Goal: Transaction & Acquisition: Purchase product/service

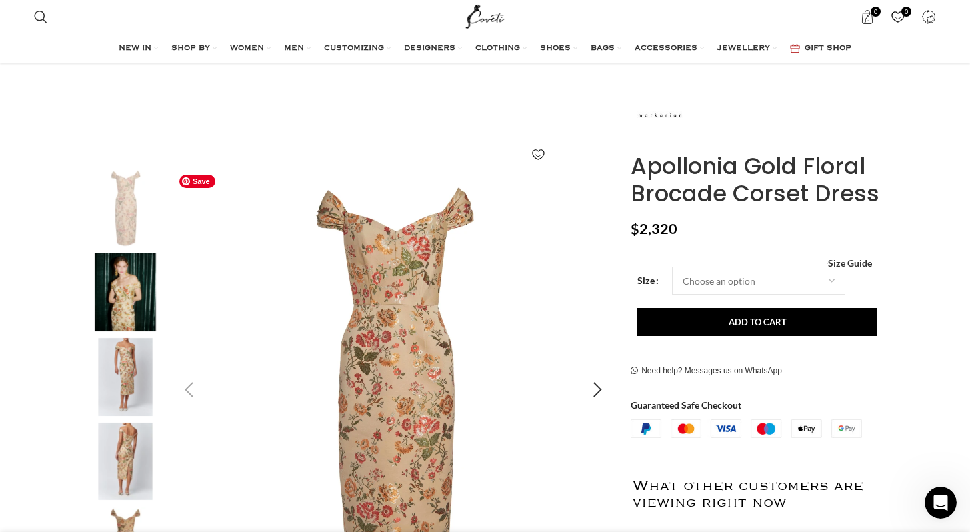
scroll to position [134, 0]
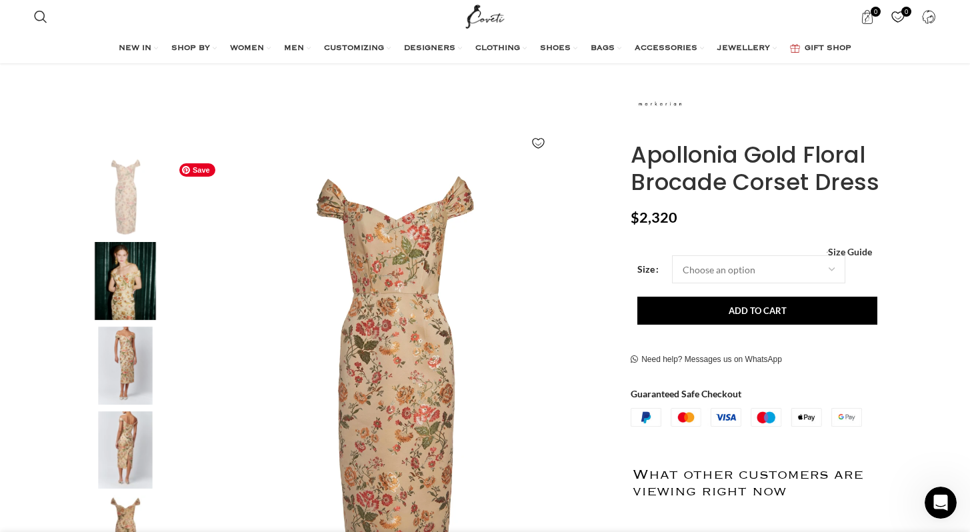
click at [127, 287] on img "2 / 5" at bounding box center [125, 281] width 81 height 78
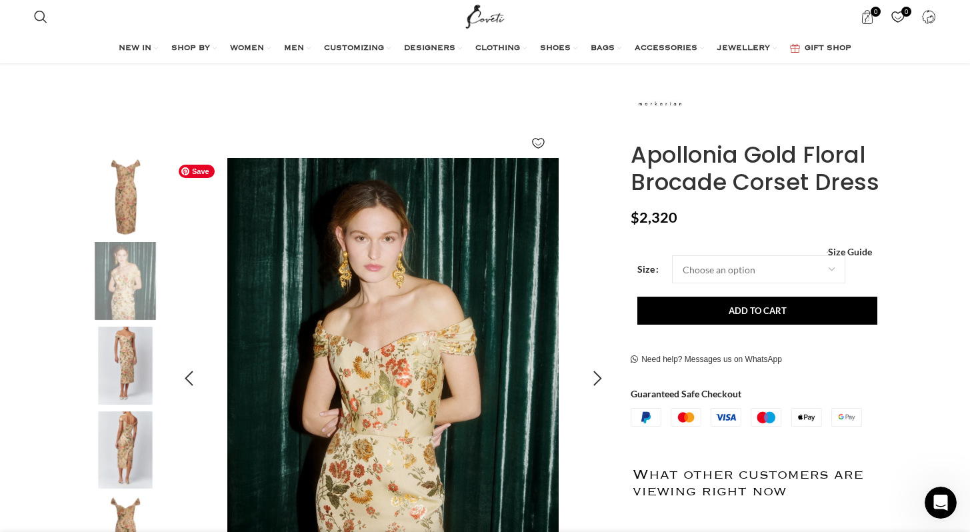
click at [301, 321] on img "2 / 5" at bounding box center [393, 379] width 442 height 442
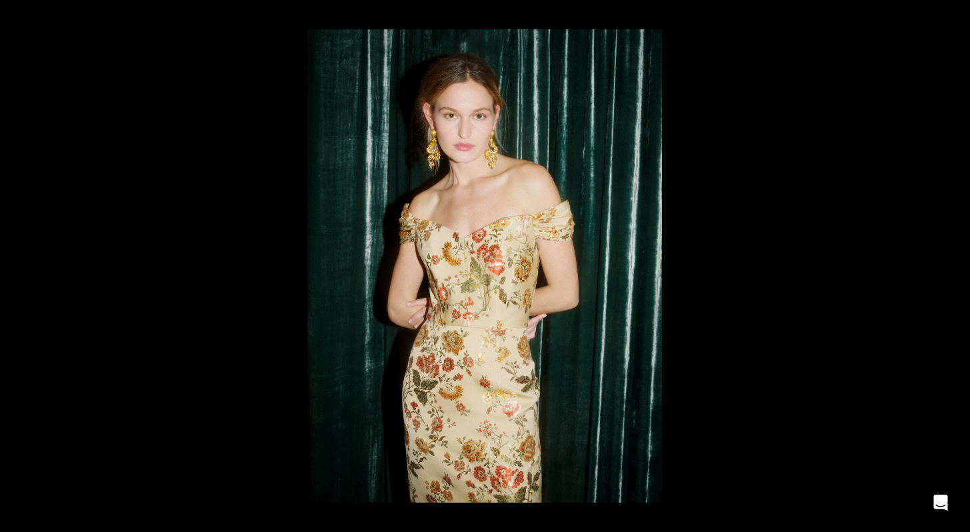
scroll to position [0, 421]
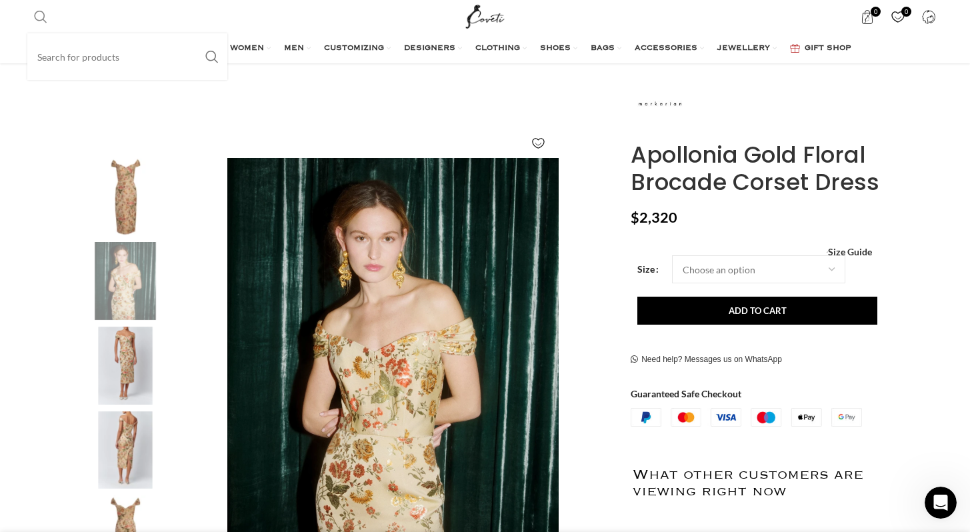
click at [37, 17] on span "Search" at bounding box center [40, 16] width 13 height 13
click at [42, 13] on span "Search" at bounding box center [40, 16] width 13 height 13
click at [54, 50] on input "Search" at bounding box center [127, 56] width 200 height 47
paste input "Burani"
type input "Burani"
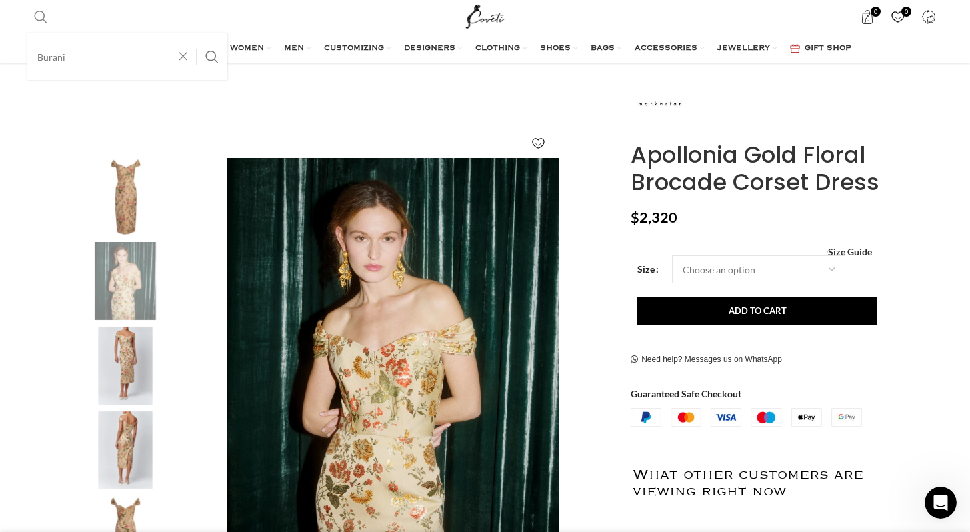
click at [197, 33] on button "Search" at bounding box center [212, 56] width 31 height 47
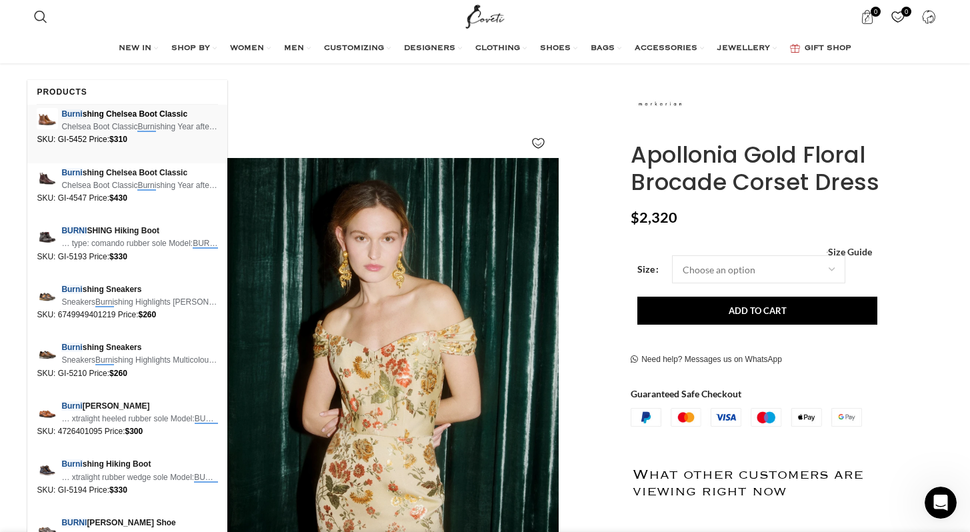
scroll to position [0, 531]
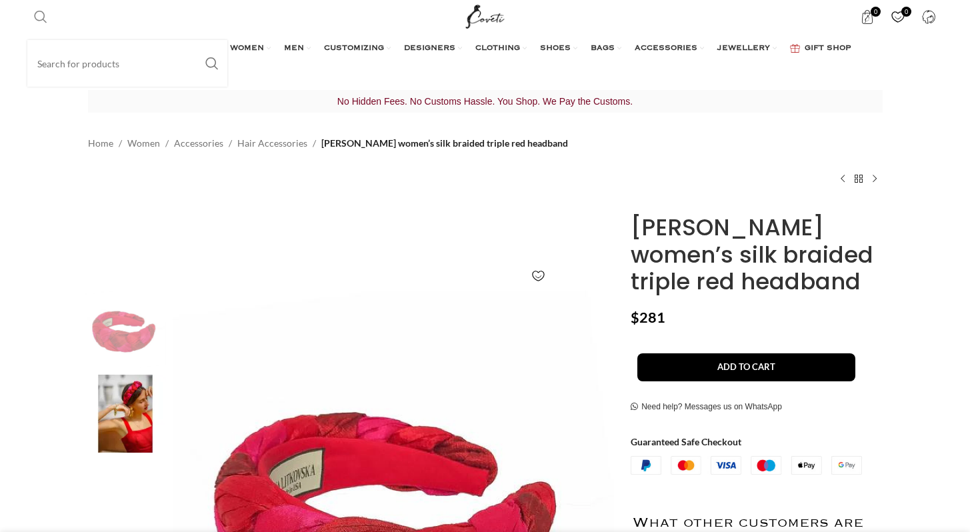
click at [44, 20] on span "Search" at bounding box center [40, 16] width 13 height 13
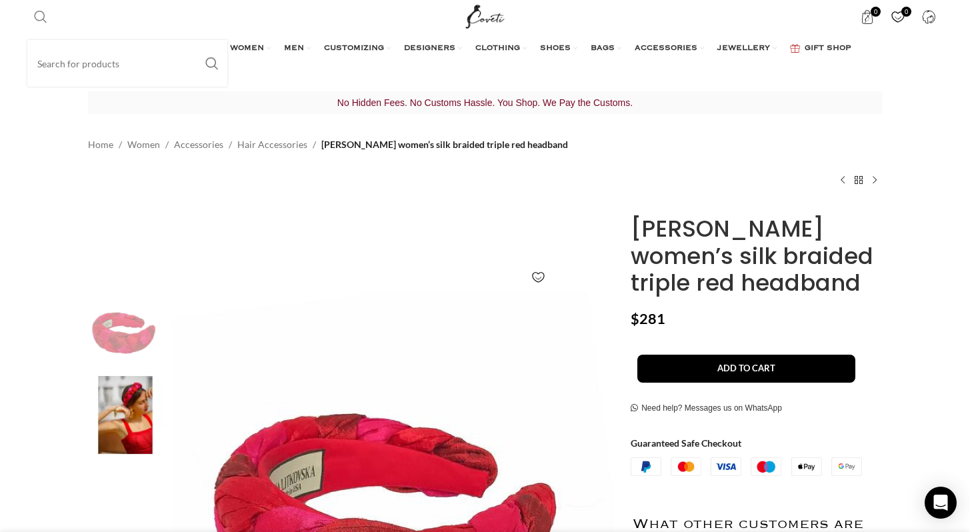
click at [75, 50] on input "Search" at bounding box center [127, 63] width 200 height 47
paste input "Burani"
type input "Burani"
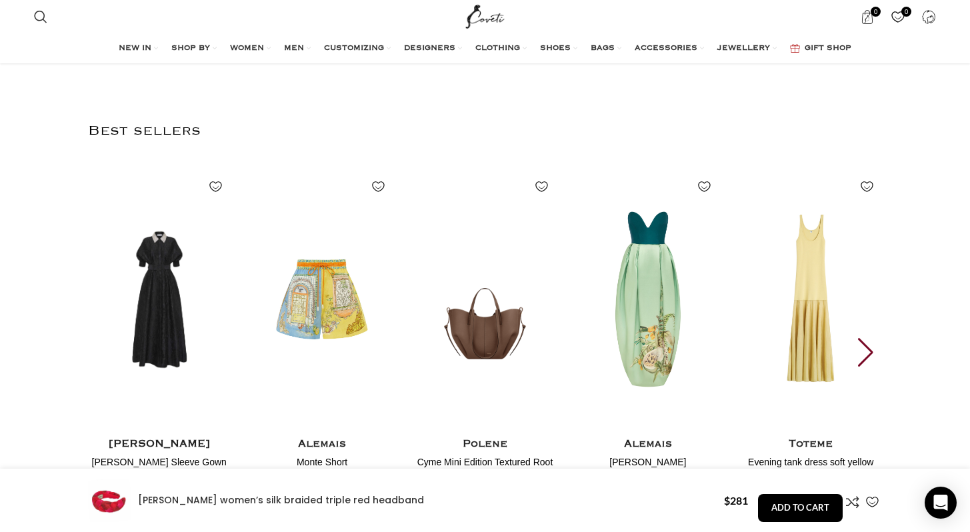
scroll to position [1689, 0]
